Goal: Obtain resource: Download file/media

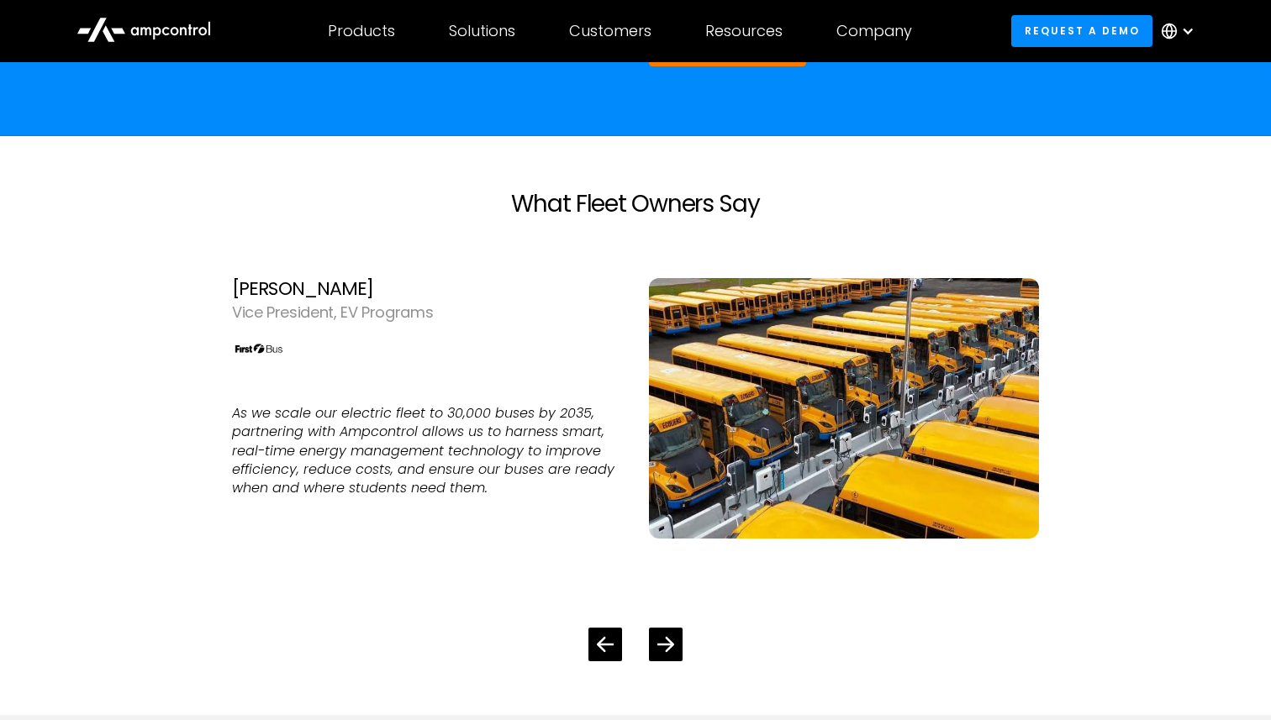
scroll to position [4090, 0]
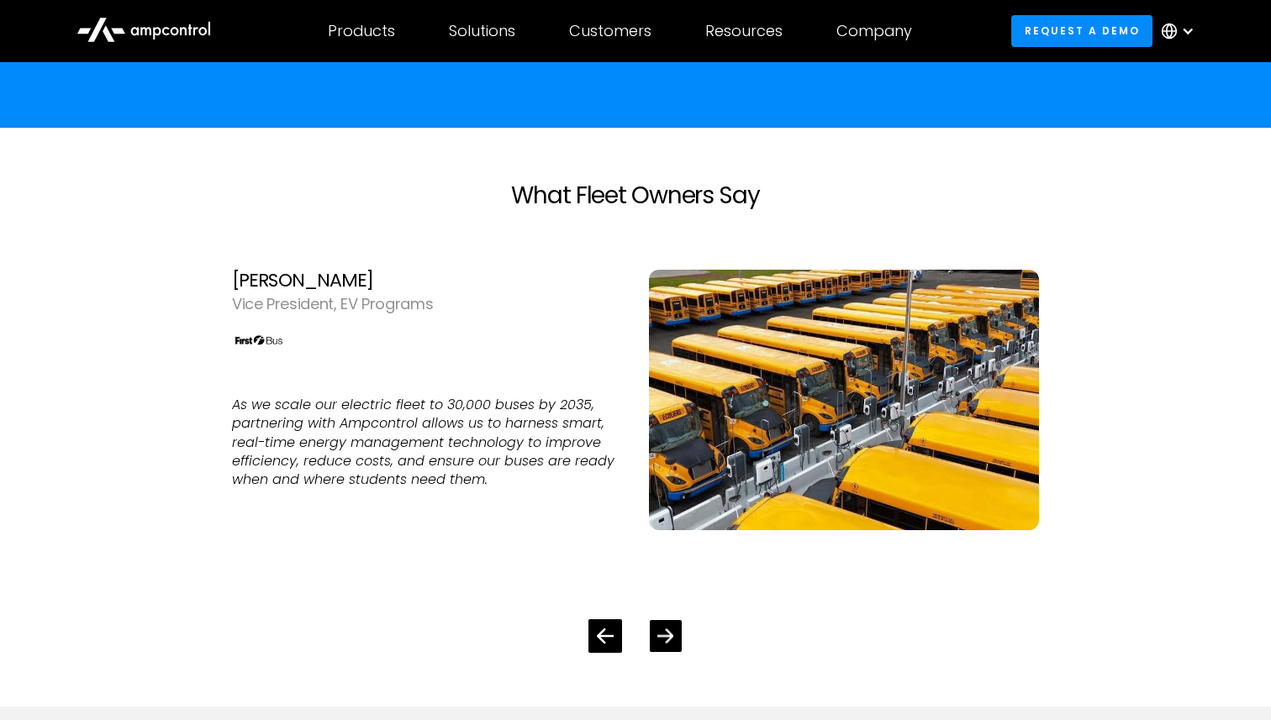
click at [673, 620] on div "Next slide" at bounding box center [666, 636] width 32 height 32
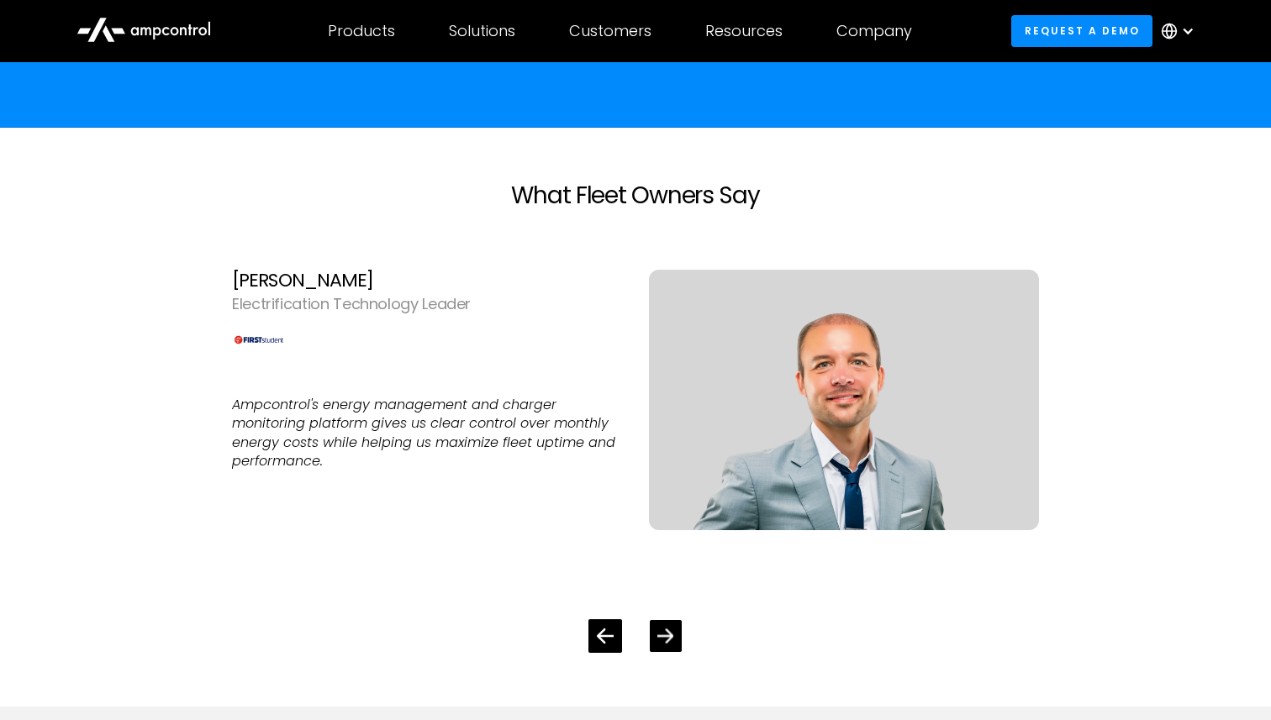
click at [673, 620] on div "Next slide" at bounding box center [666, 636] width 32 height 32
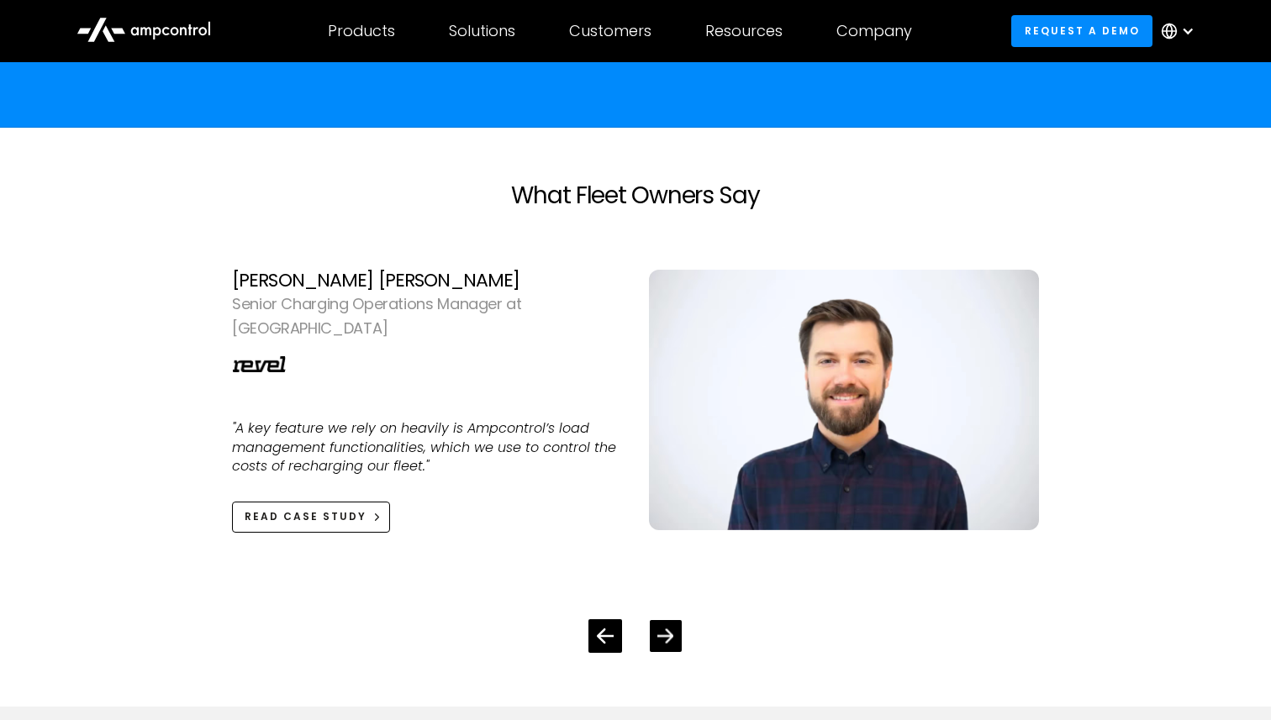
click at [673, 620] on div "Next slide" at bounding box center [666, 636] width 32 height 32
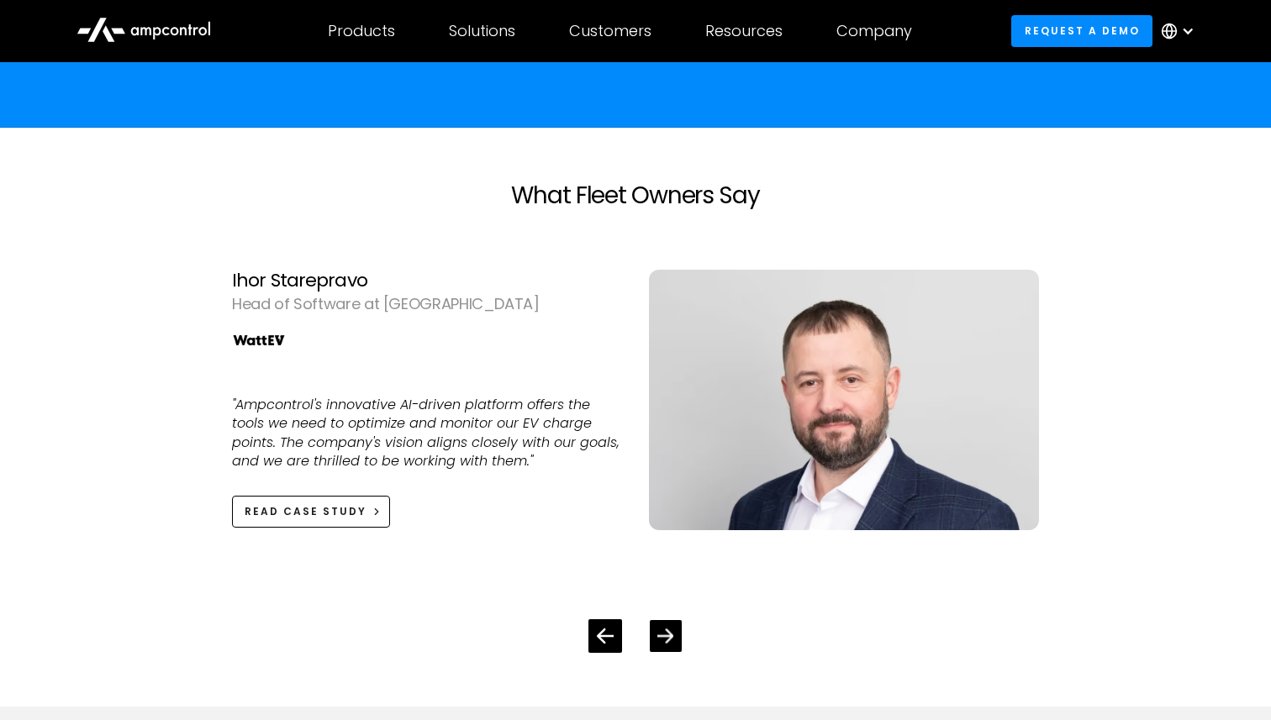
click at [665, 629] on icon "Next slide" at bounding box center [666, 636] width 16 height 14
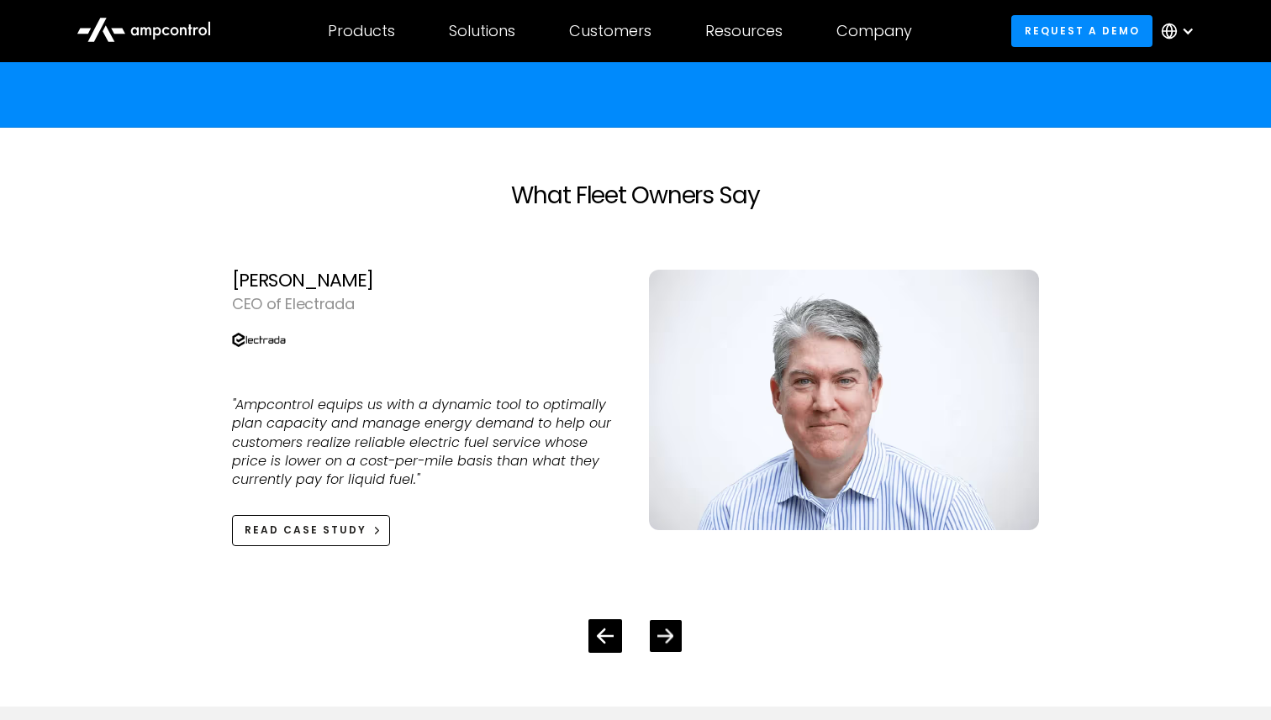
click at [665, 629] on icon "Next slide" at bounding box center [666, 636] width 16 height 14
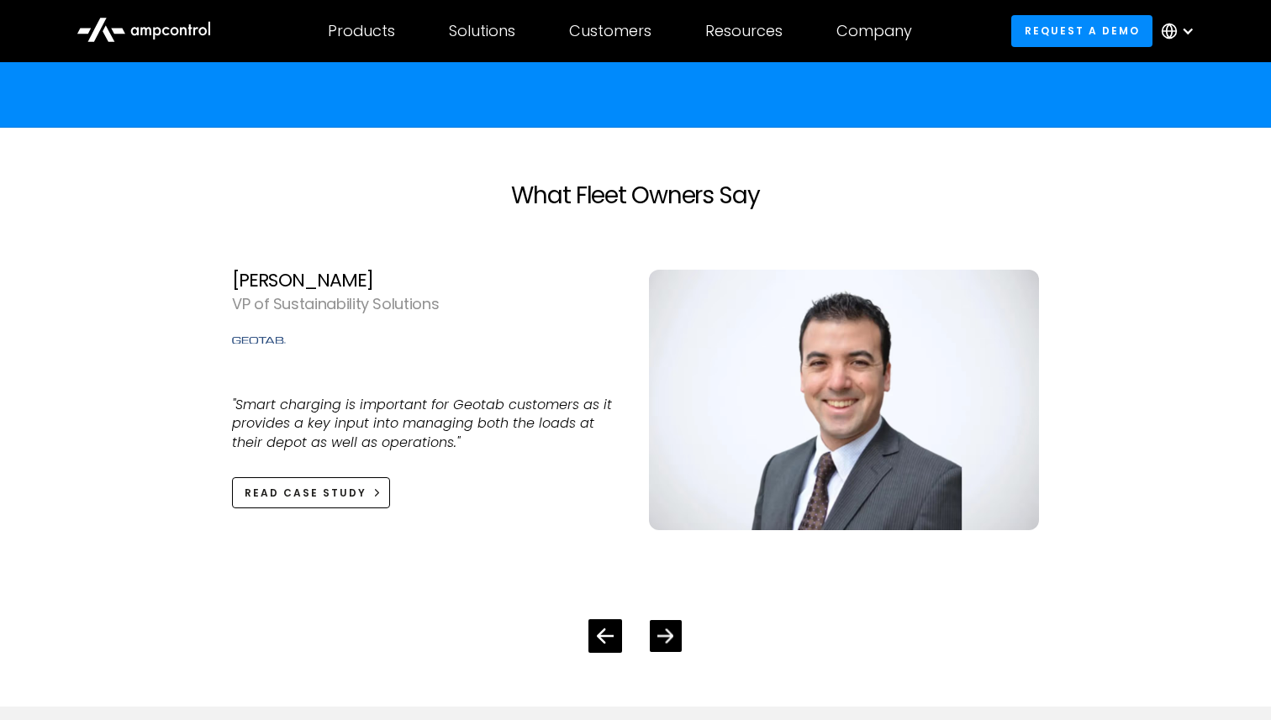
click at [665, 629] on icon "Next slide" at bounding box center [666, 636] width 16 height 14
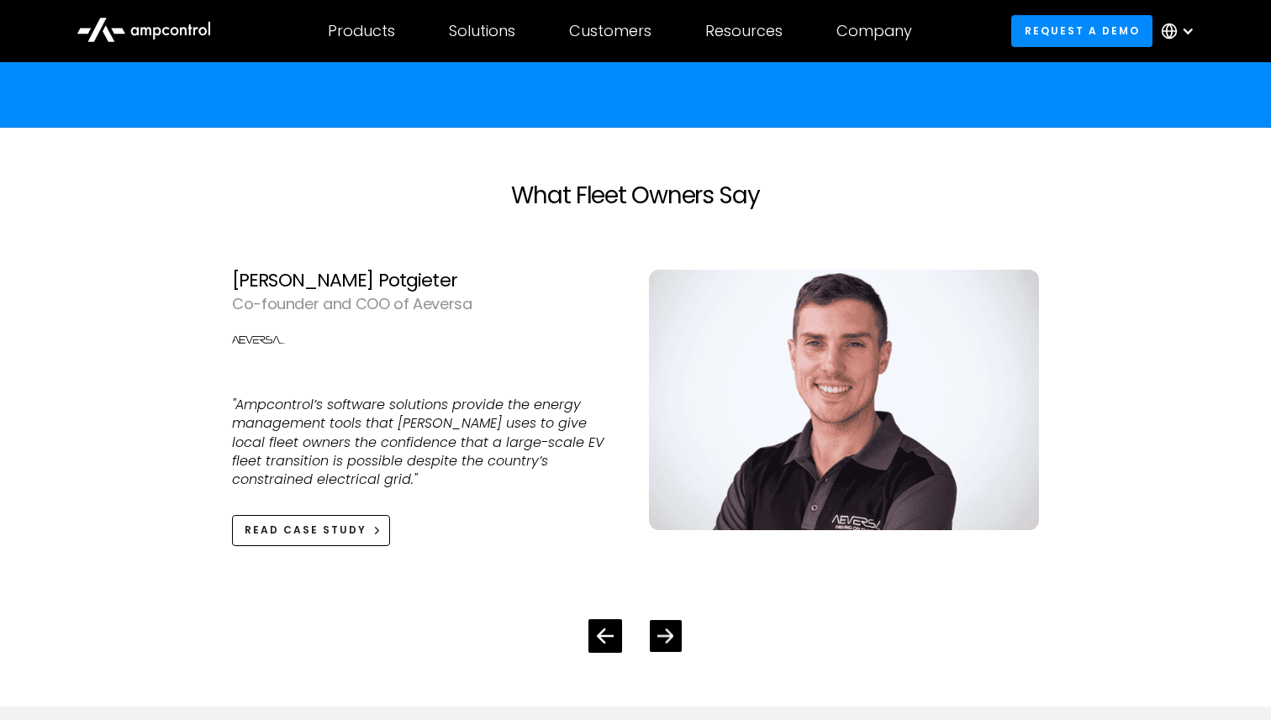
click at [663, 628] on icon "Next slide" at bounding box center [666, 636] width 16 height 16
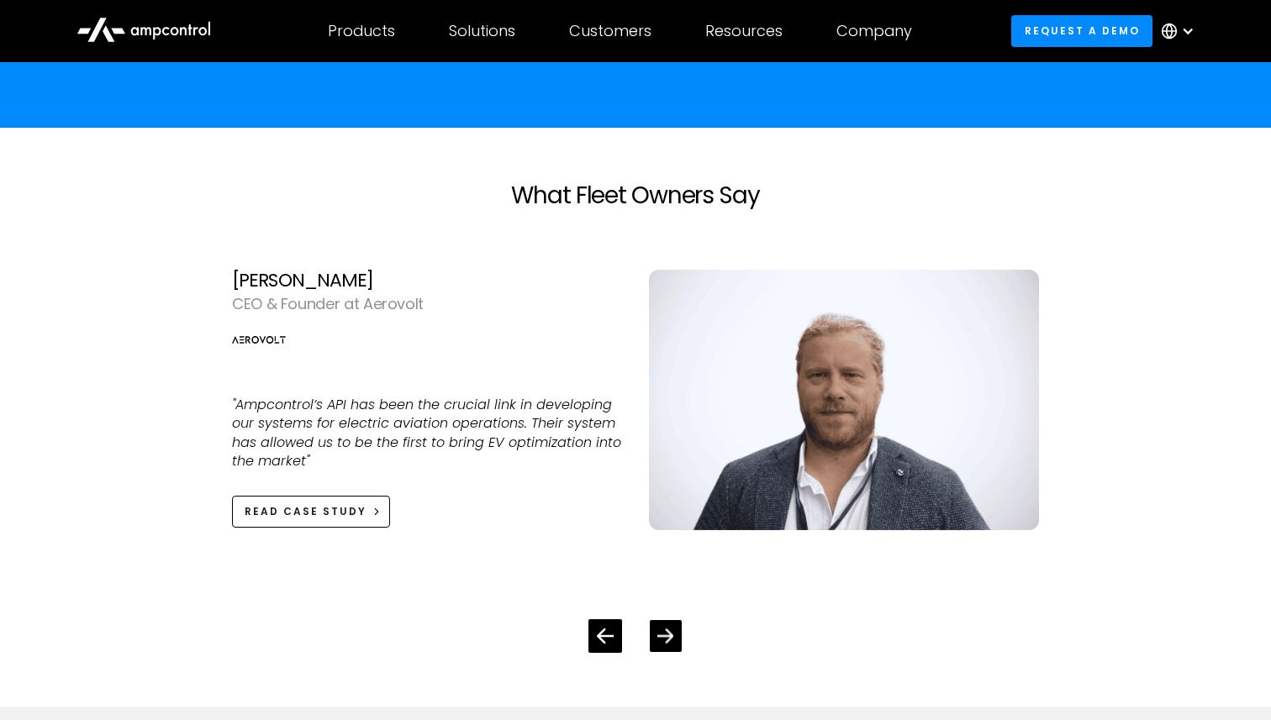
click at [663, 628] on icon "Next slide" at bounding box center [666, 636] width 16 height 16
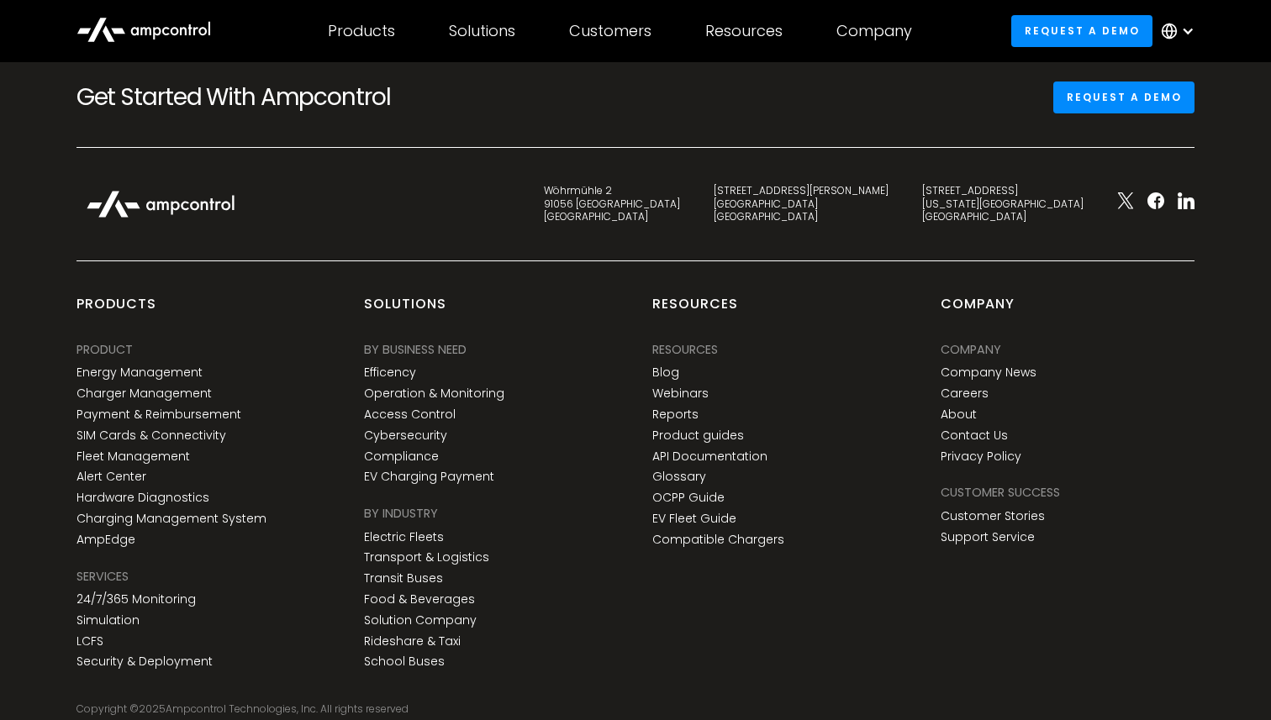
scroll to position [5225, 0]
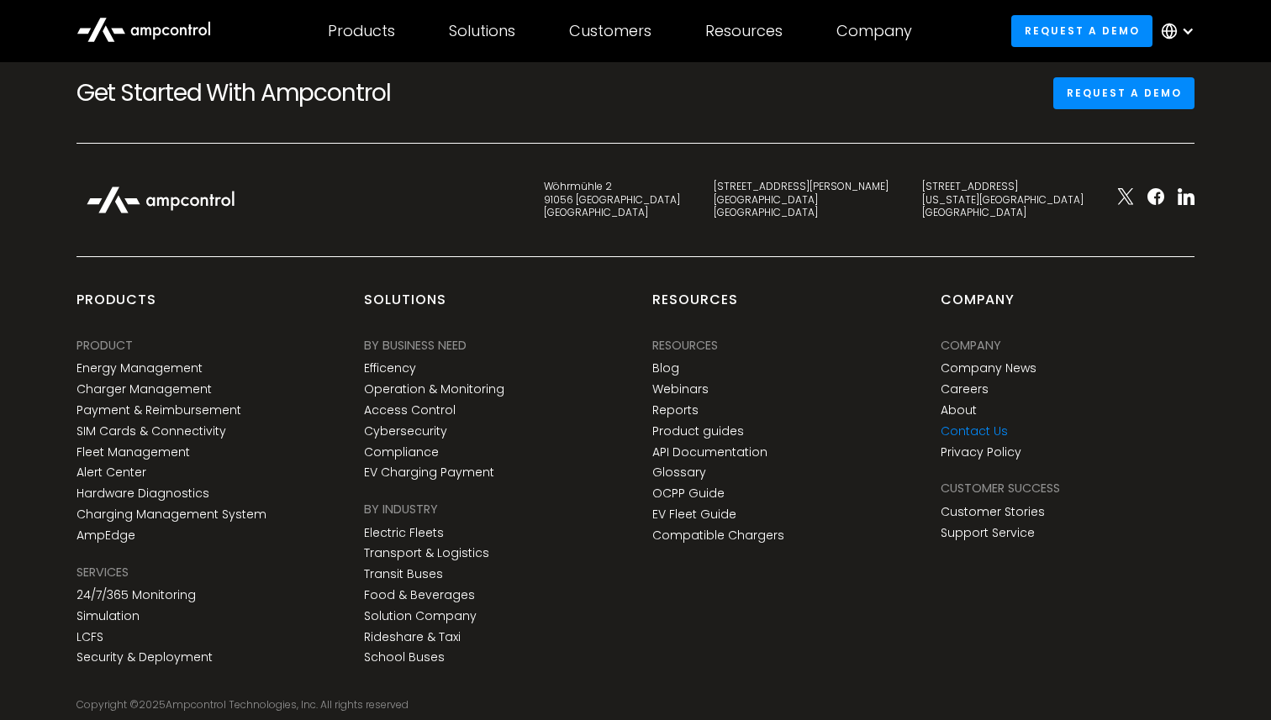
click at [967, 424] on link "Contact Us" at bounding box center [973, 431] width 67 height 14
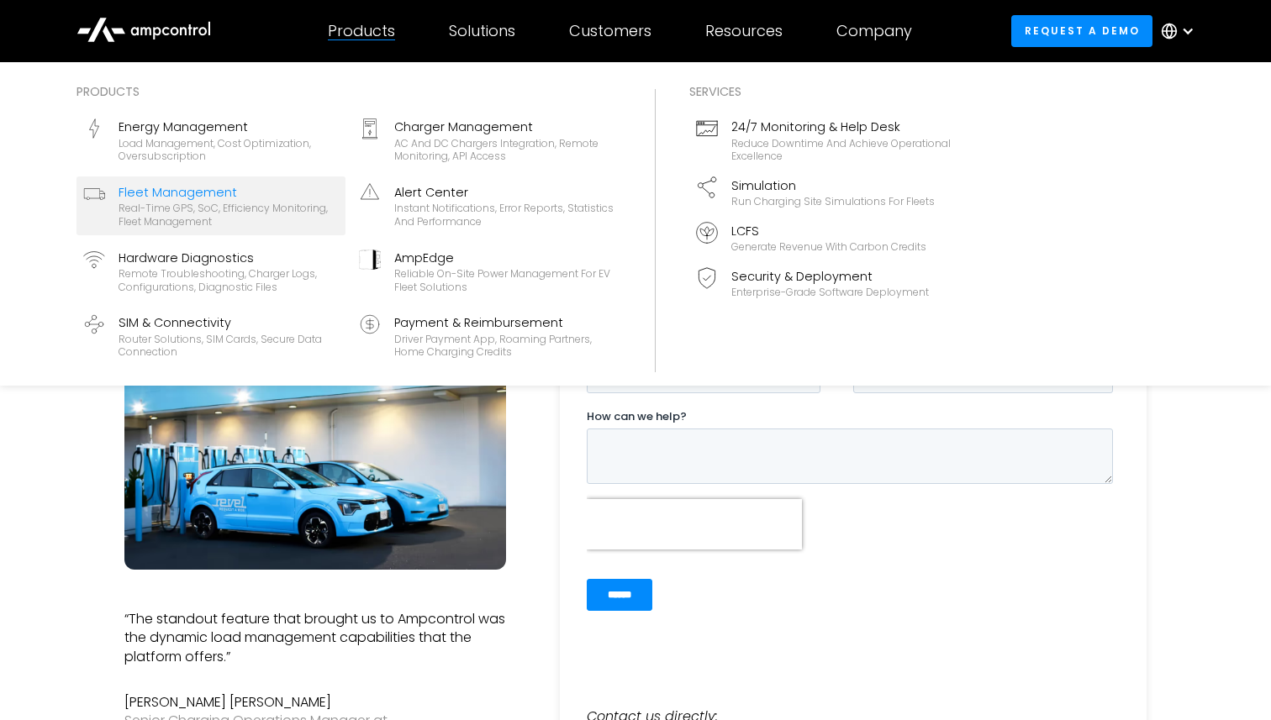
click at [194, 193] on div "Fleet Management" at bounding box center [228, 192] width 220 height 18
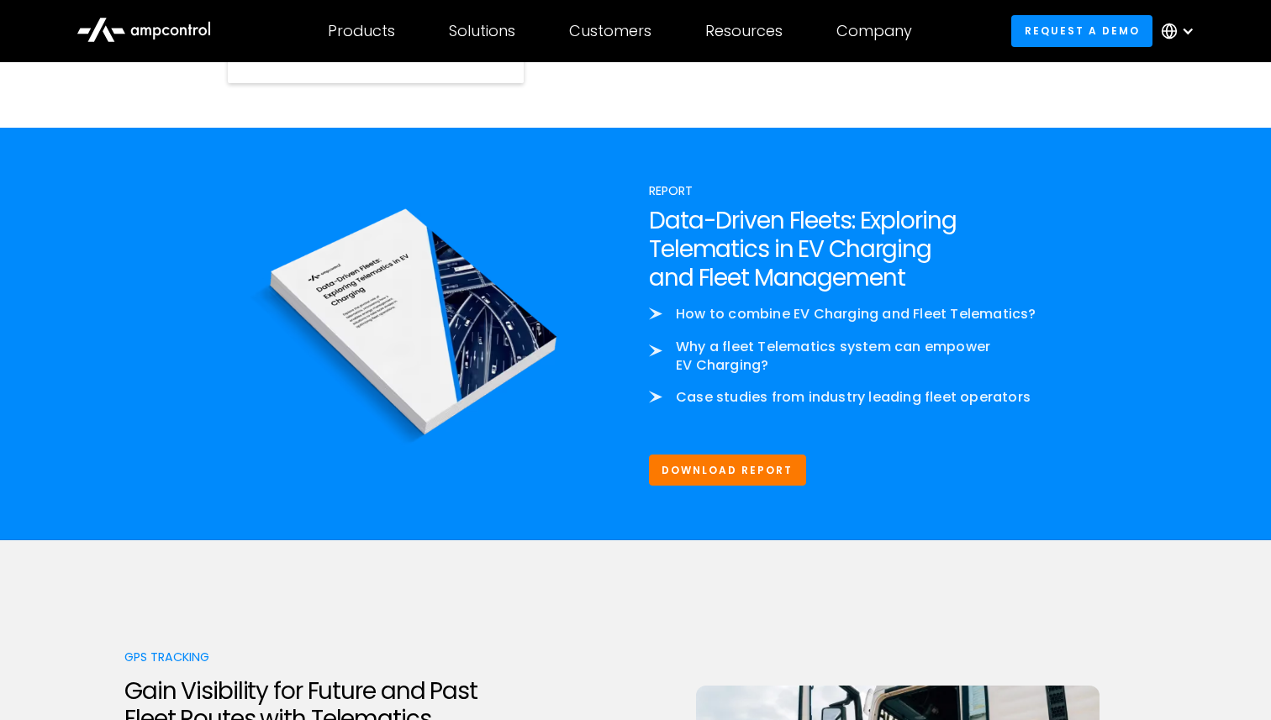
scroll to position [2048, 0]
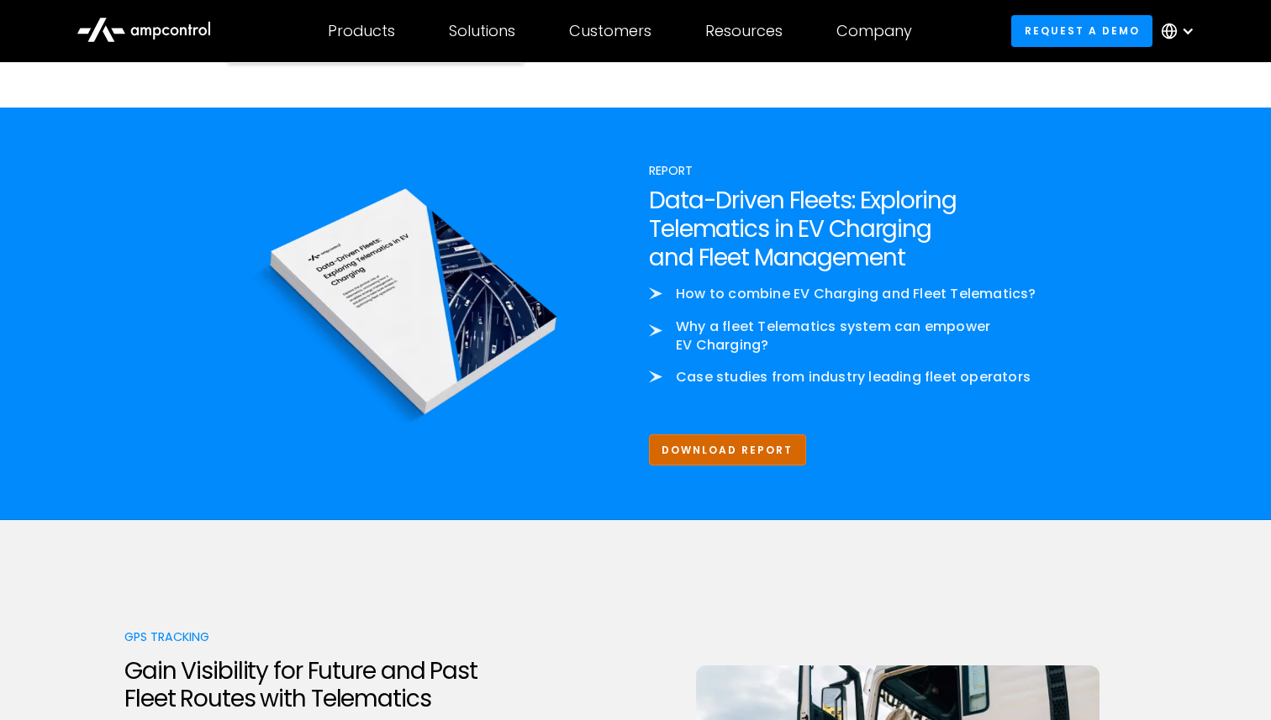
click at [746, 455] on link "Download Report" at bounding box center [727, 449] width 157 height 31
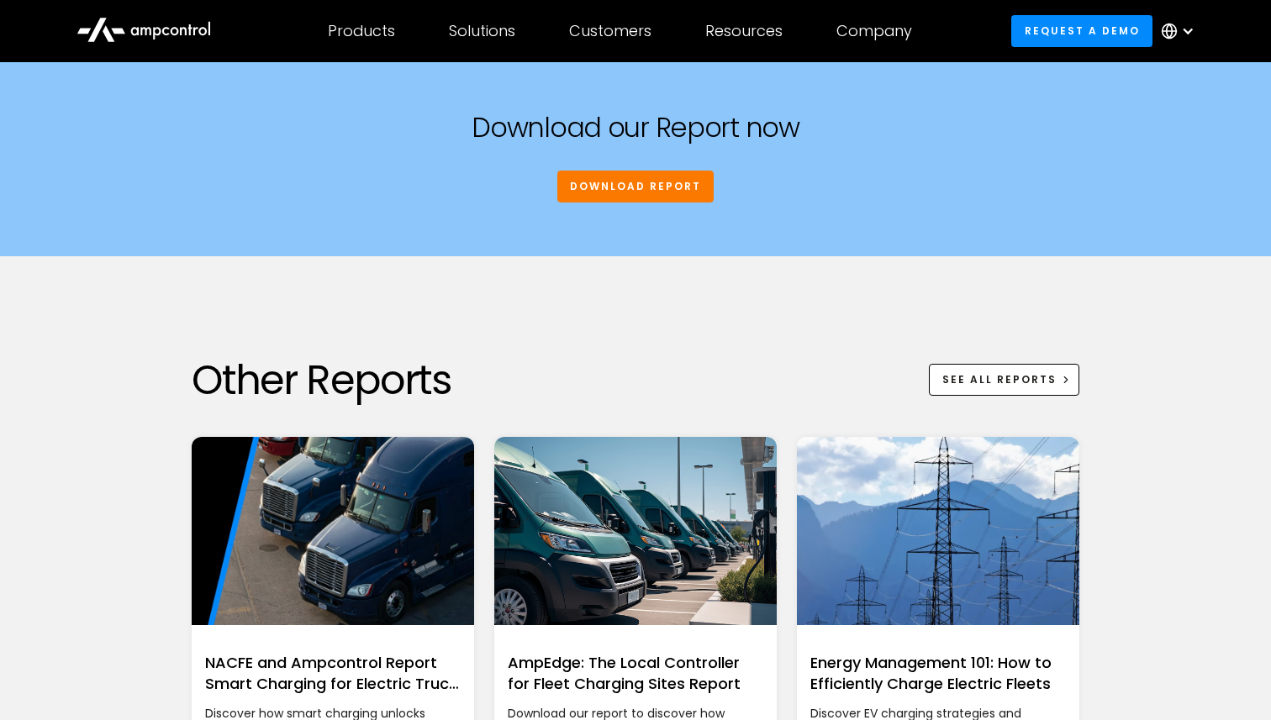
scroll to position [1810, 0]
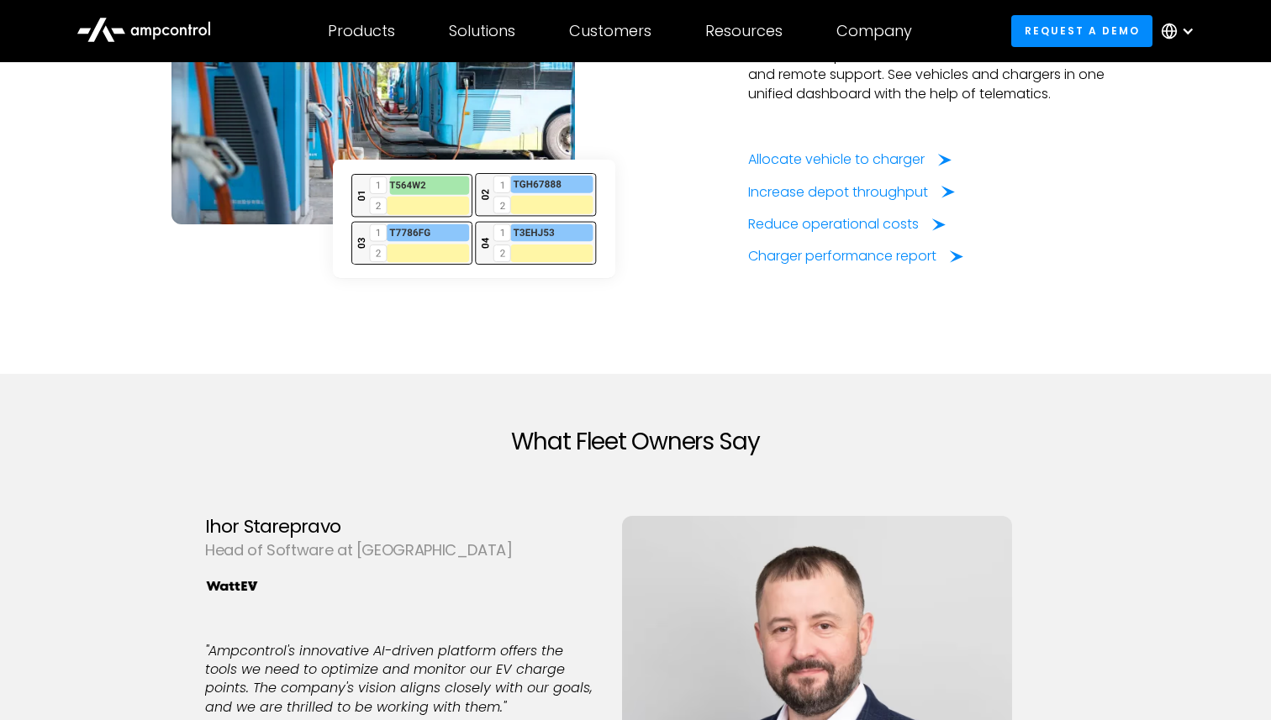
scroll to position [4427, 0]
